Goal: Information Seeking & Learning: Learn about a topic

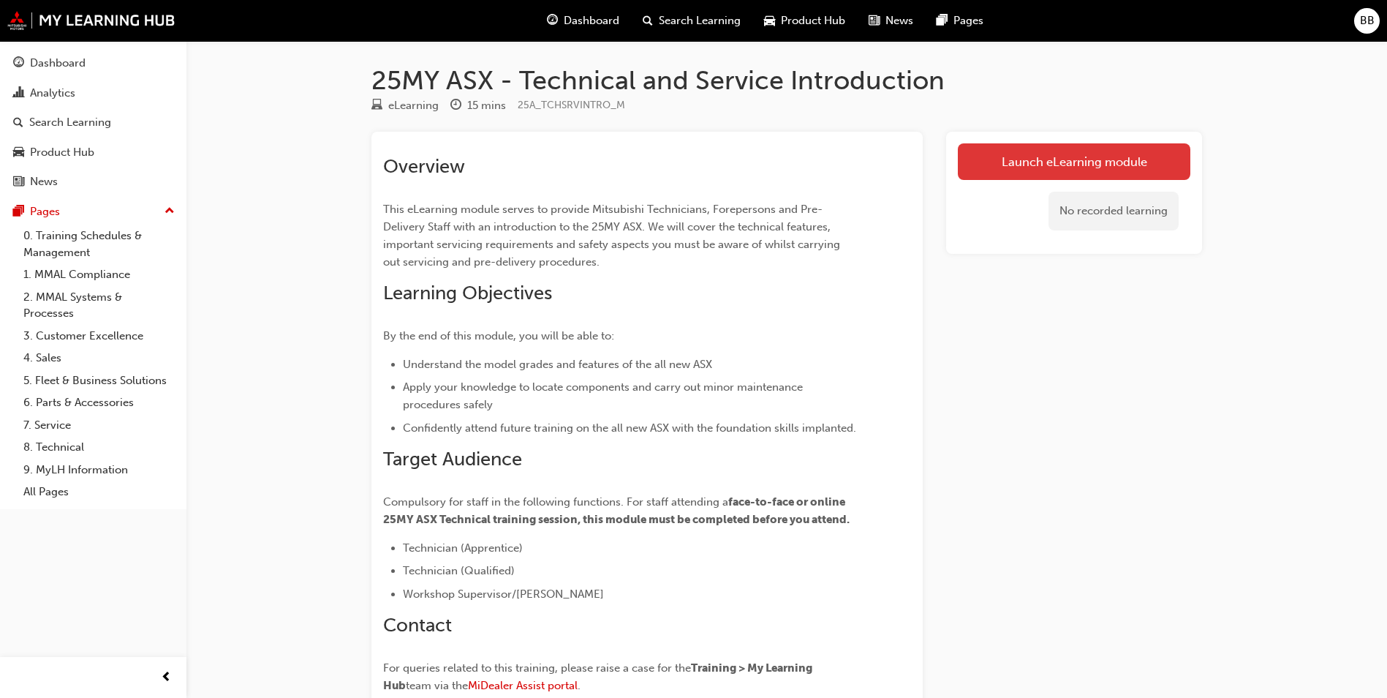
click at [1017, 162] on link "Launch eLearning module" at bounding box center [1074, 161] width 233 height 37
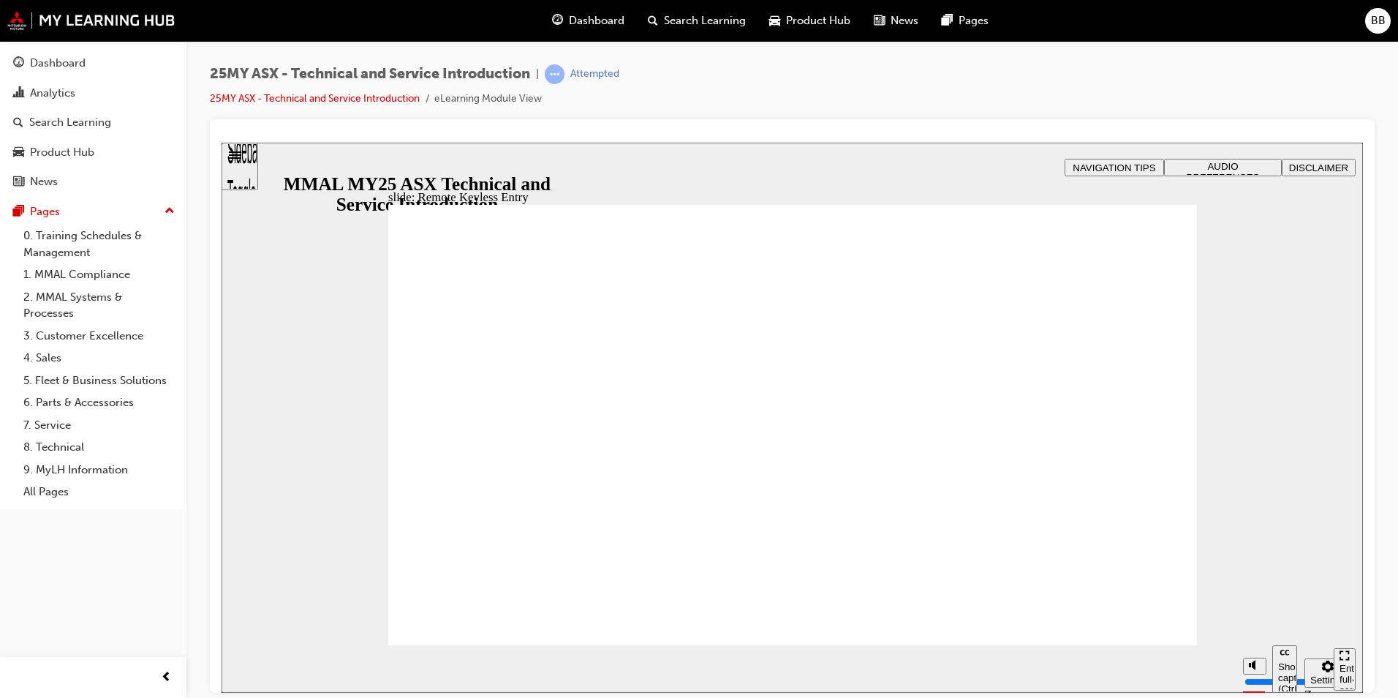
type input "19"
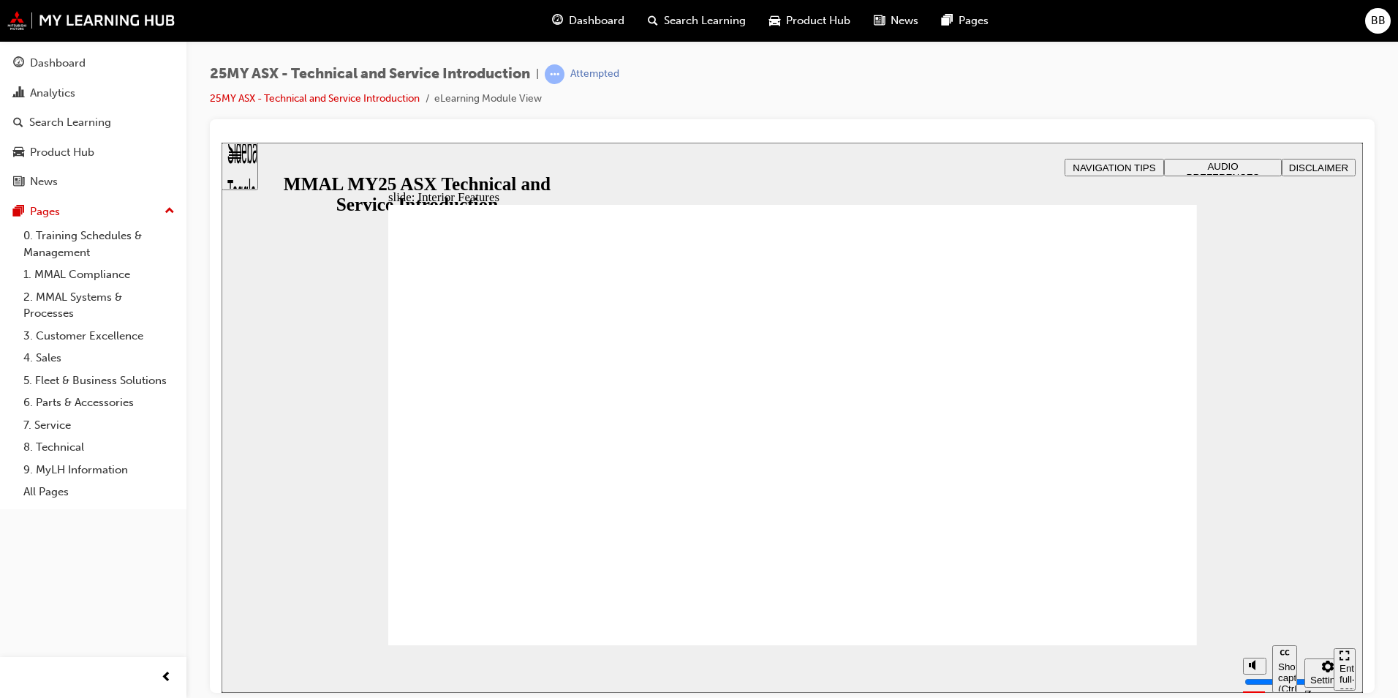
type input "17"
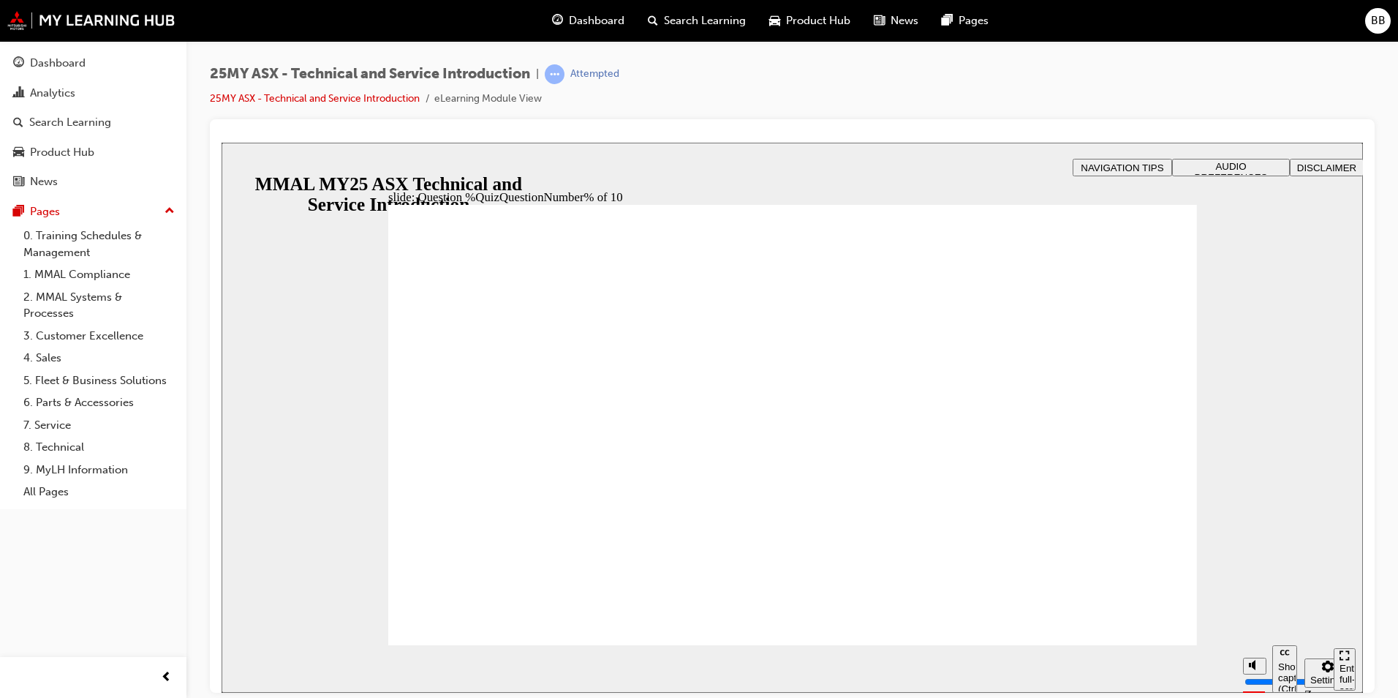
radio input "true"
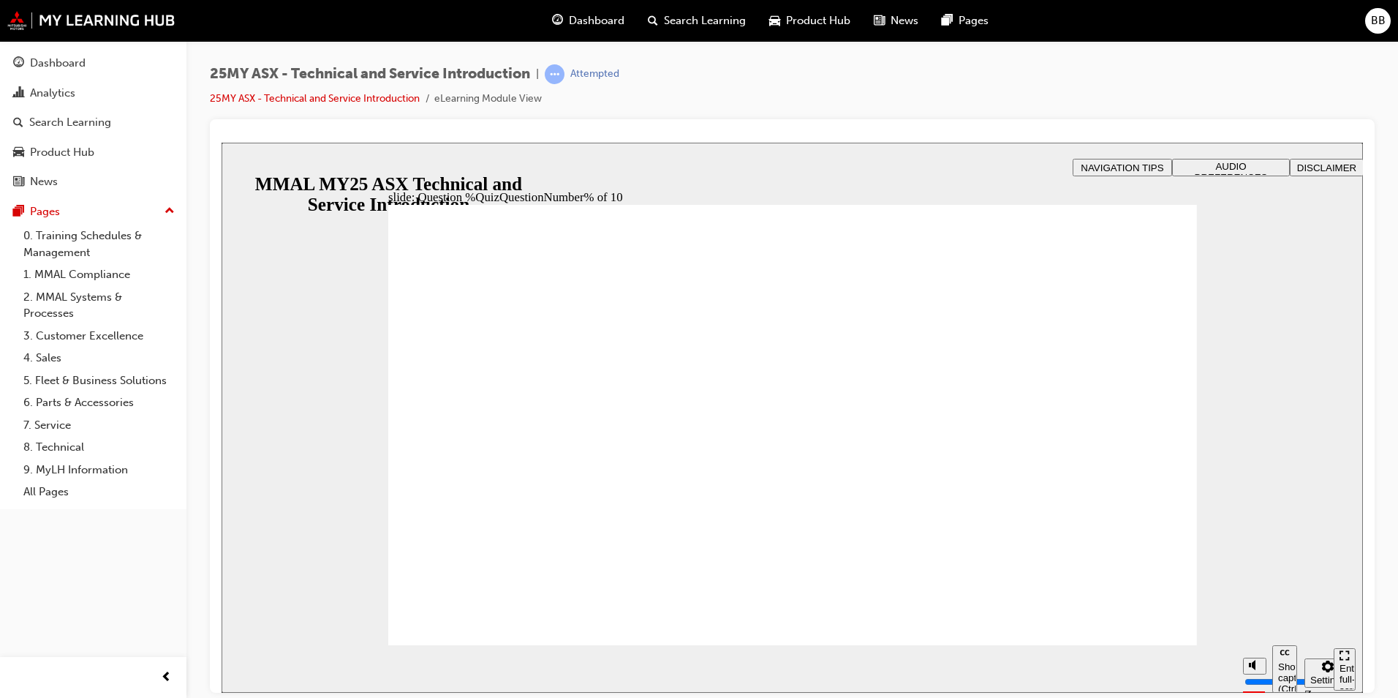
radio input "true"
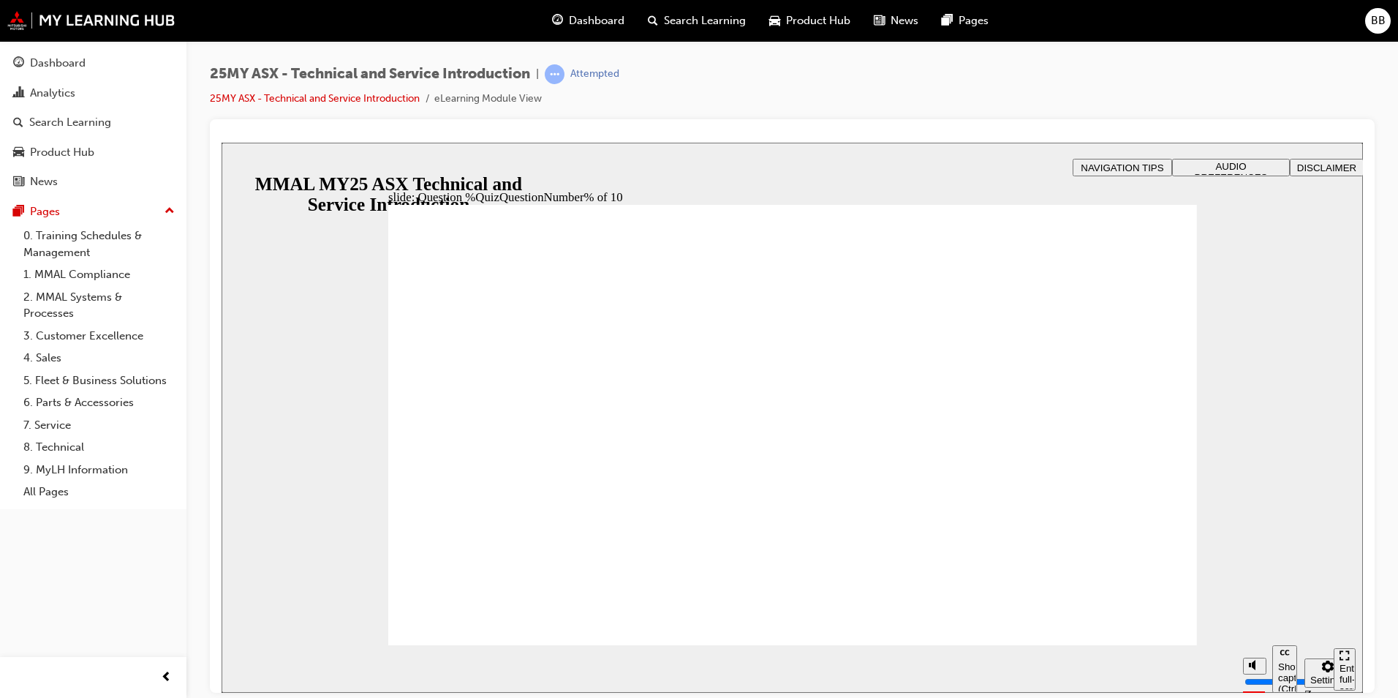
radio input "true"
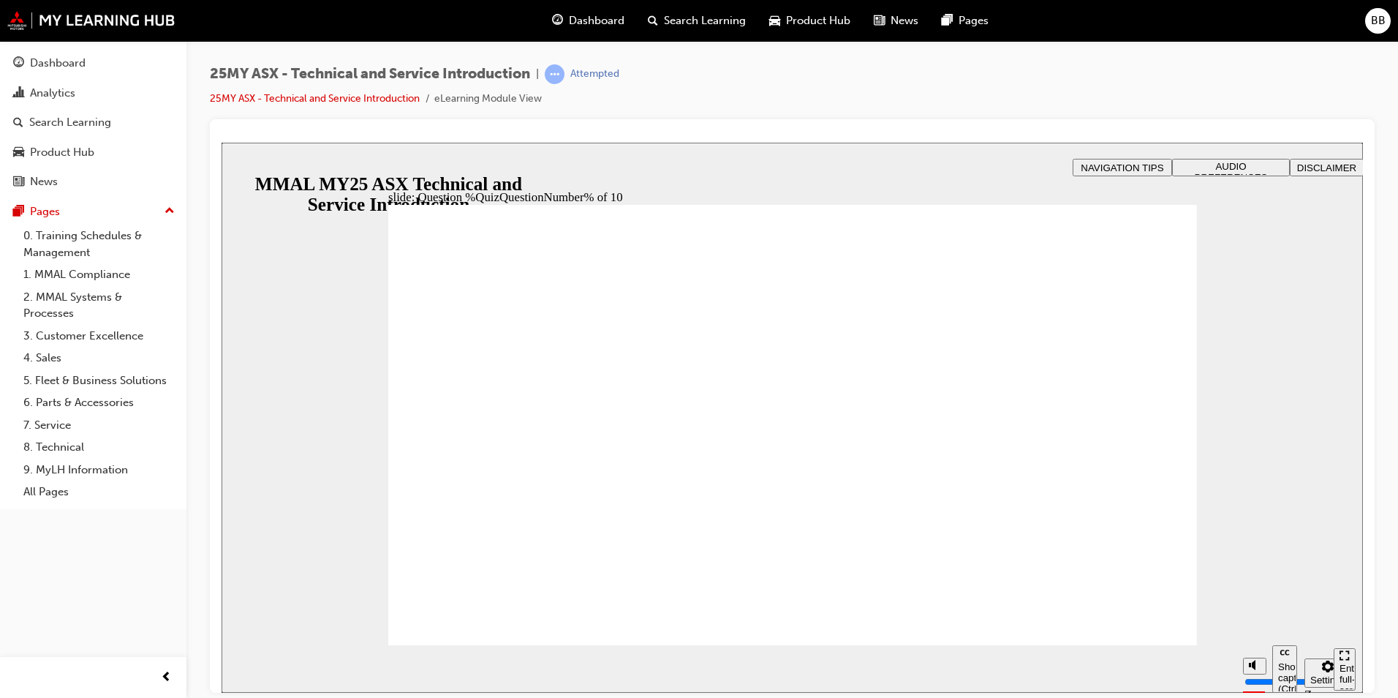
radio input "true"
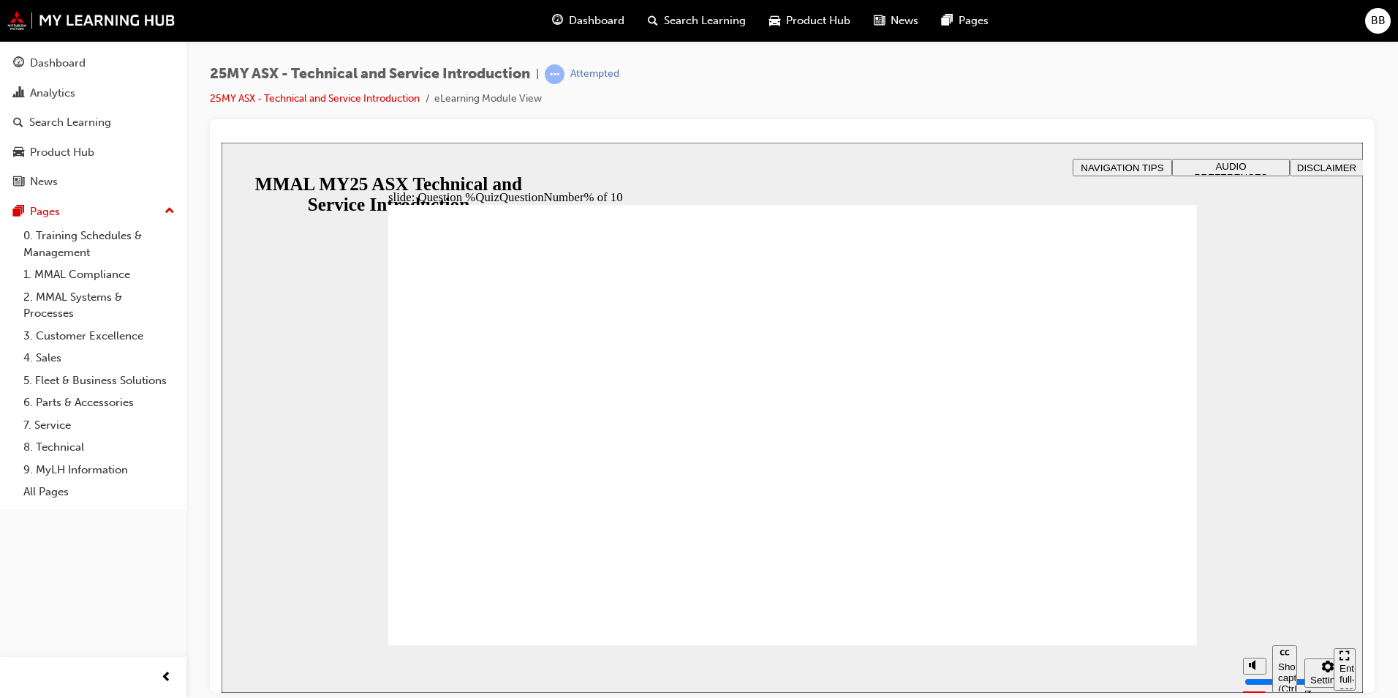
radio input "true"
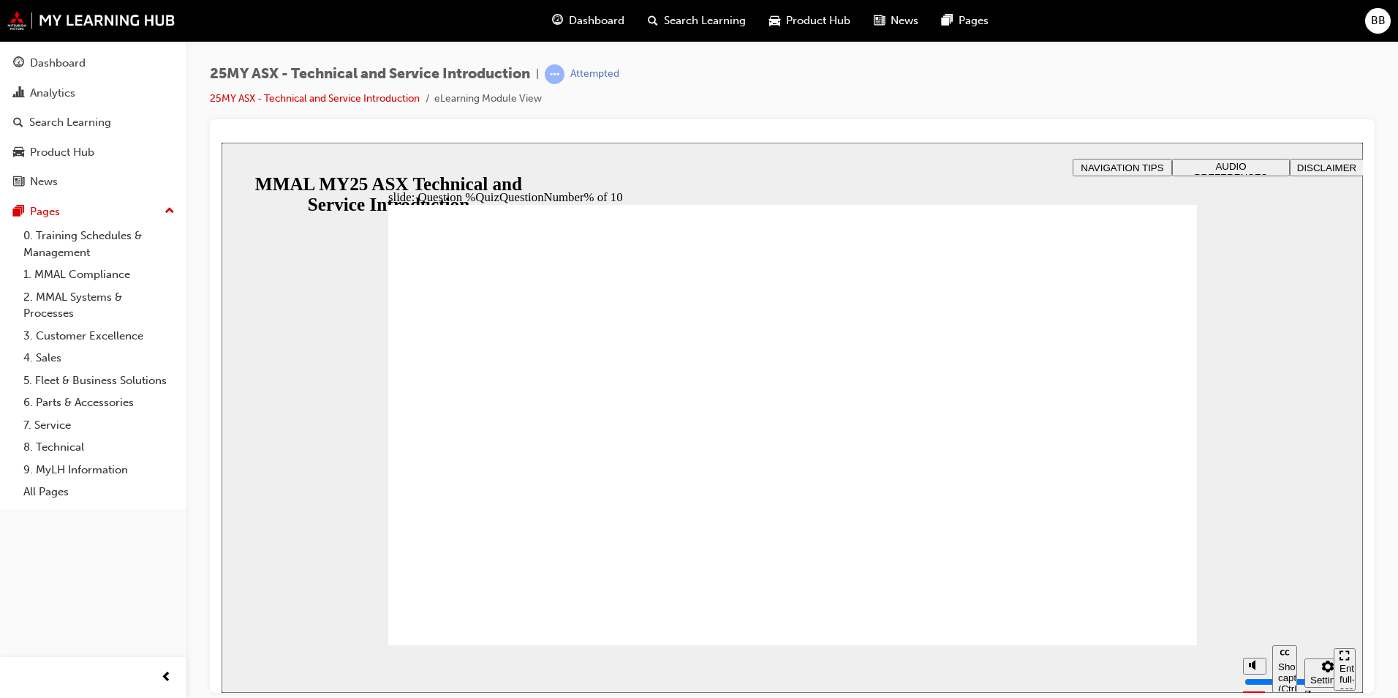
radio input "true"
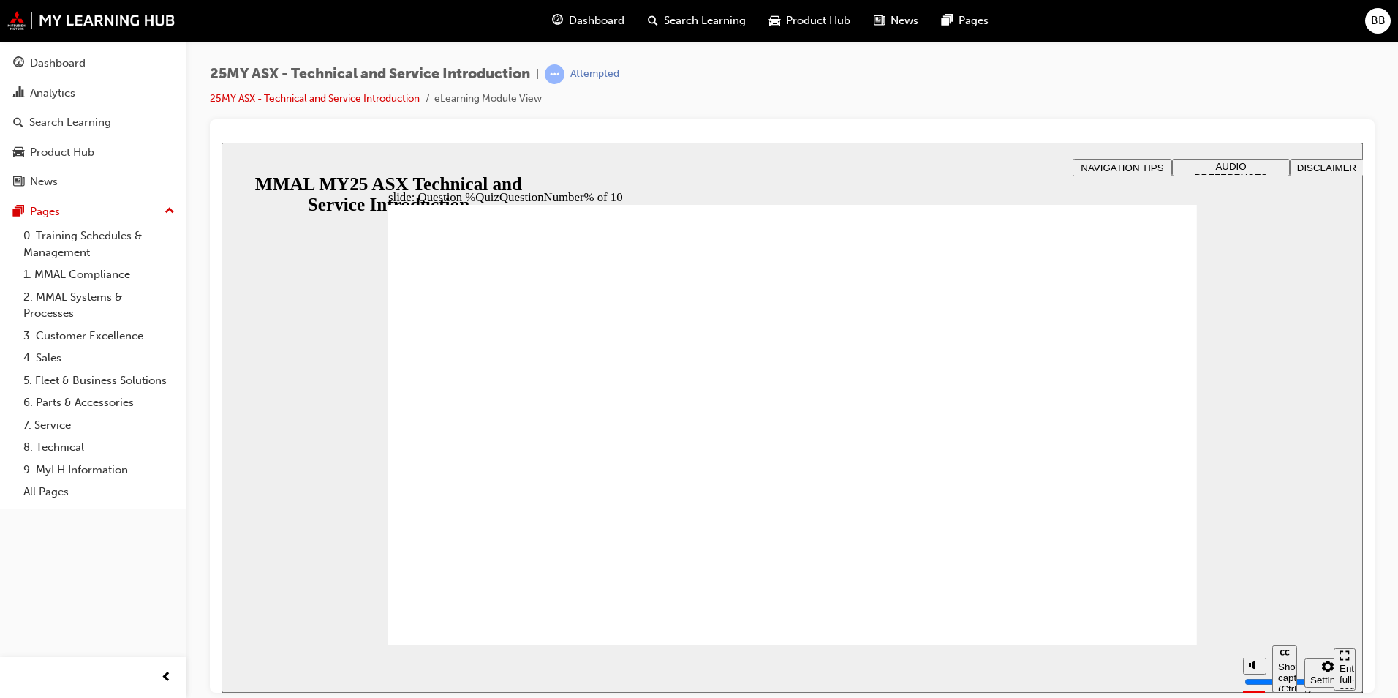
radio input "true"
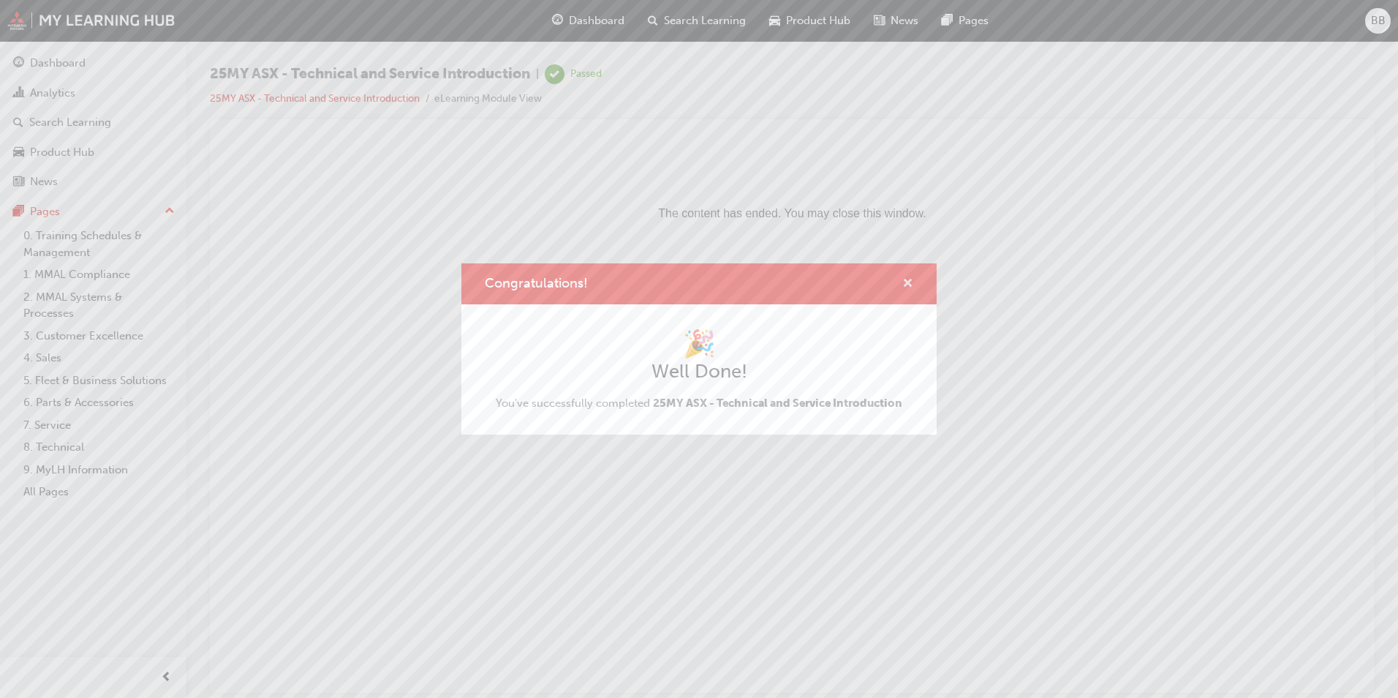
click at [906, 284] on span "cross-icon" at bounding box center [907, 284] width 11 height 13
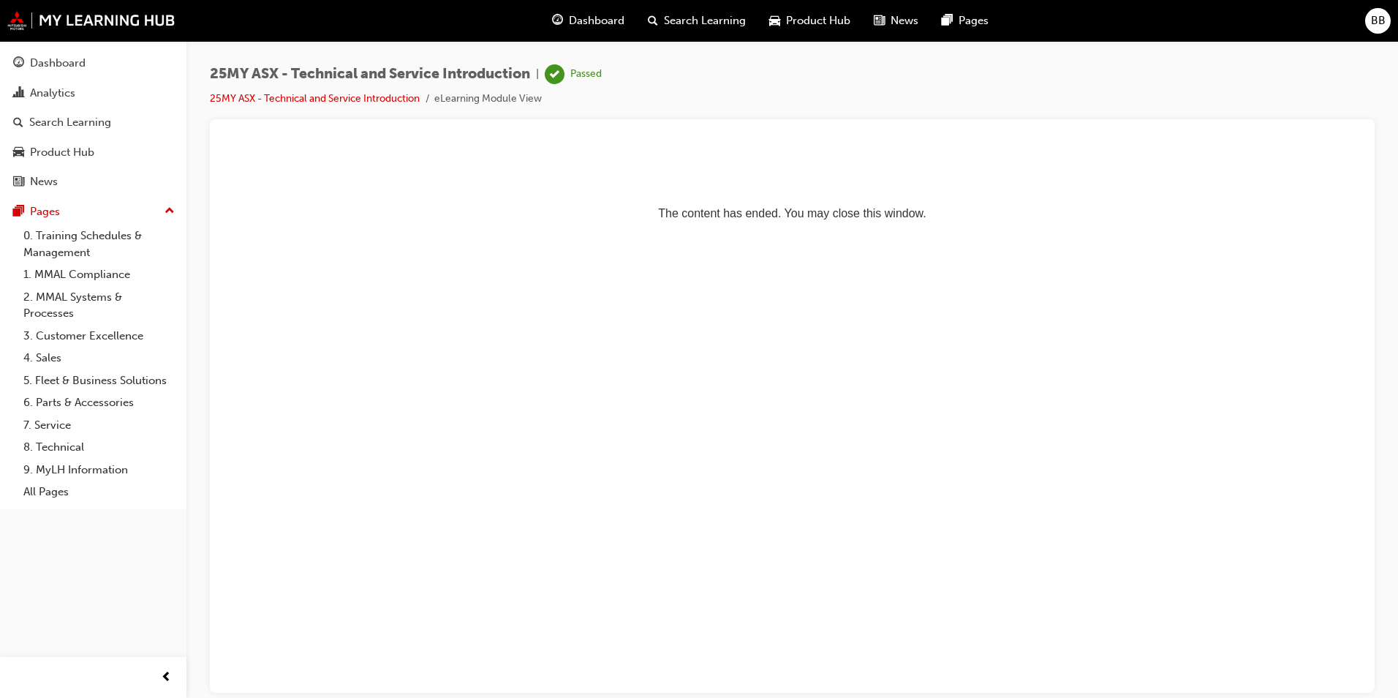
click at [566, 26] on div "Dashboard" at bounding box center [588, 21] width 96 height 30
